Goal: Find specific page/section: Find specific page/section

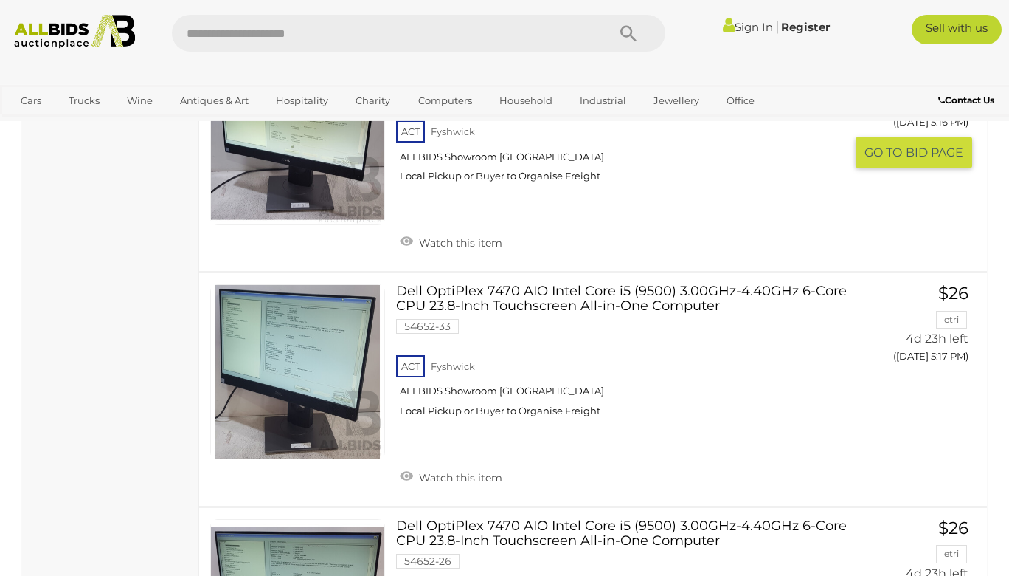
scroll to position [2972, 0]
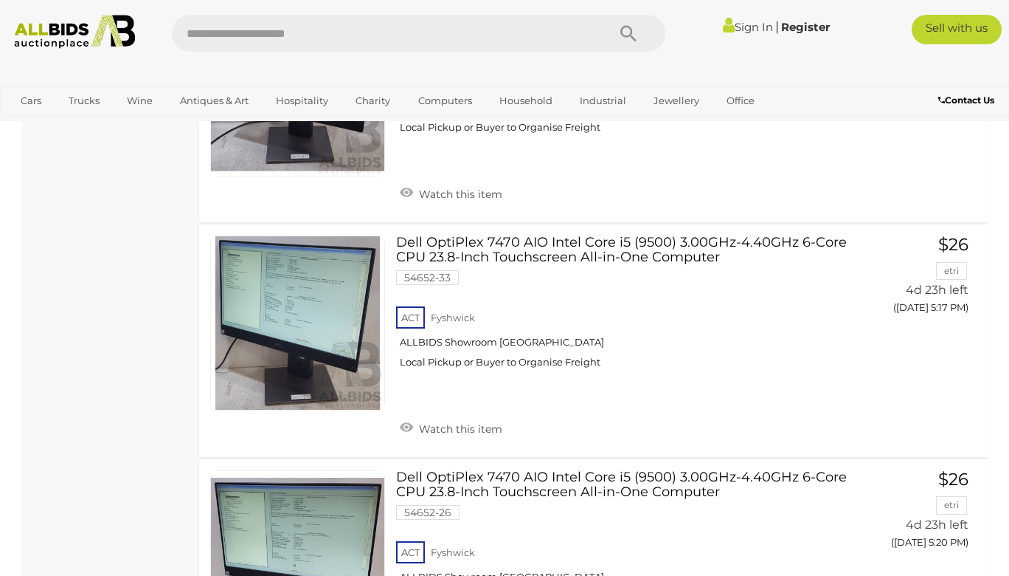
click at [289, 38] on input "text" at bounding box center [382, 33] width 421 height 37
type input "*****"
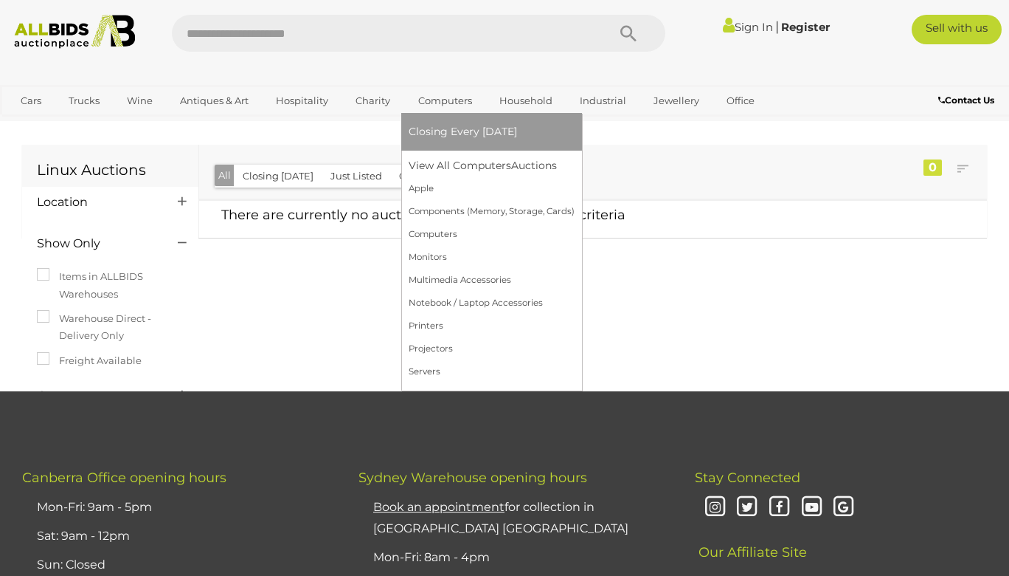
click at [440, 98] on link "Computers" at bounding box center [445, 101] width 73 height 24
click at [451, 234] on link "Computers" at bounding box center [492, 234] width 166 height 23
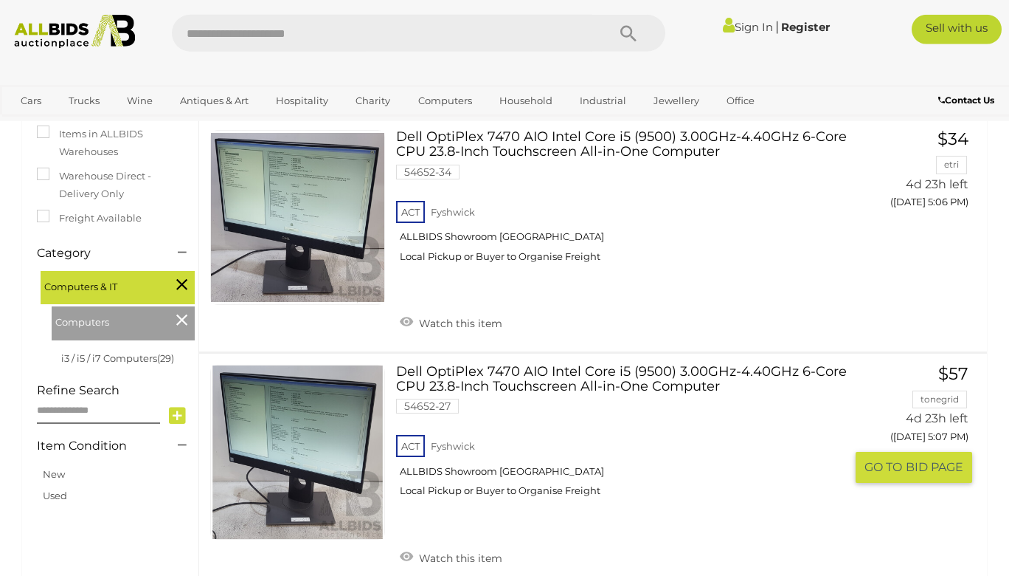
scroll to position [280, 0]
